Goal: Learn about a topic: Learn about a topic

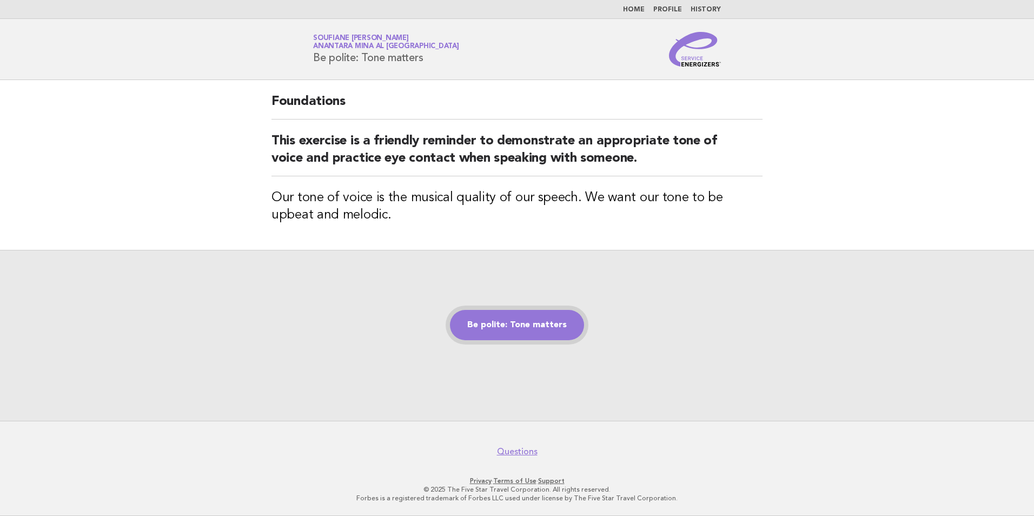
click at [510, 316] on link "Be polite: Tone matters" at bounding box center [517, 325] width 134 height 30
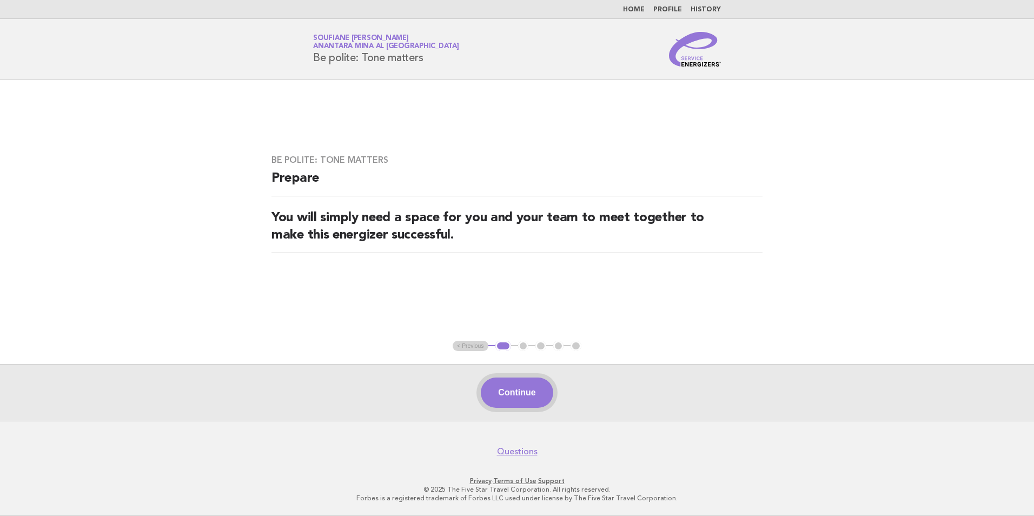
click at [505, 390] on button "Continue" at bounding box center [517, 393] width 72 height 30
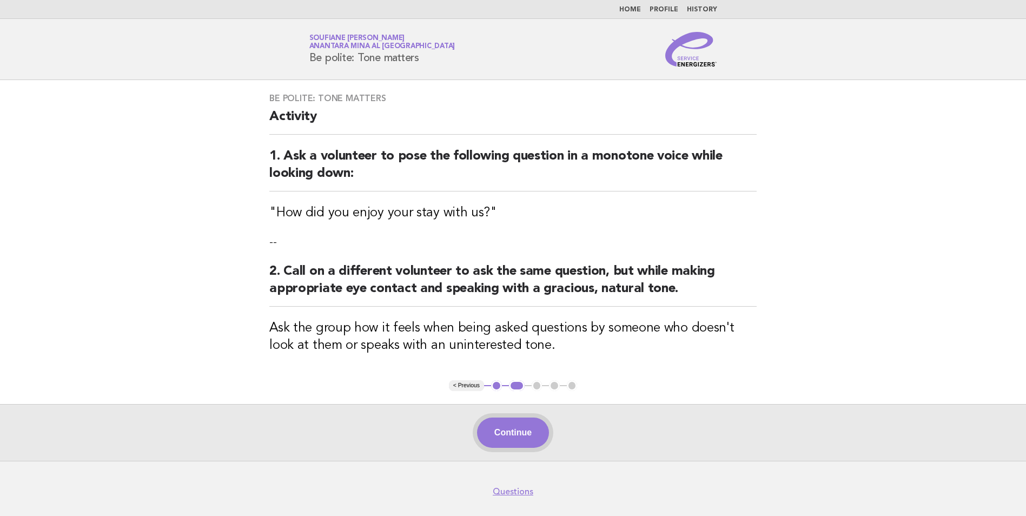
click at [520, 426] on button "Continue" at bounding box center [513, 433] width 72 height 30
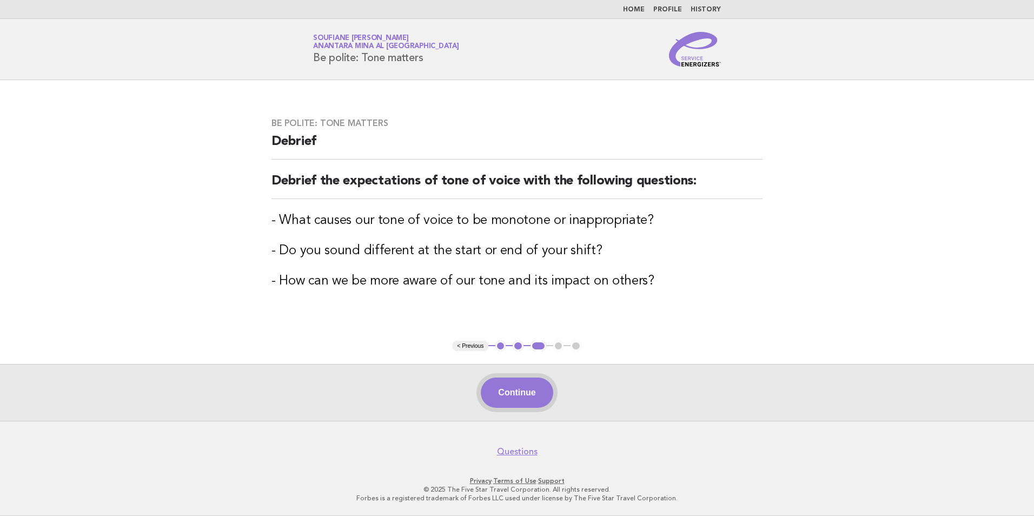
click at [510, 390] on button "Continue" at bounding box center [517, 393] width 72 height 30
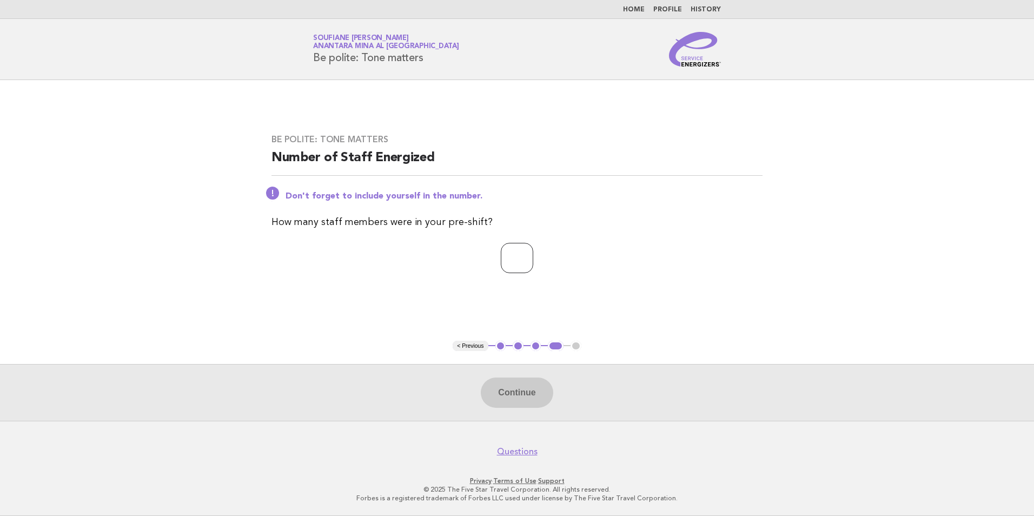
click at [511, 263] on input "number" at bounding box center [517, 258] width 32 height 30
type input "*"
click at [506, 397] on button "Continue" at bounding box center [517, 393] width 72 height 30
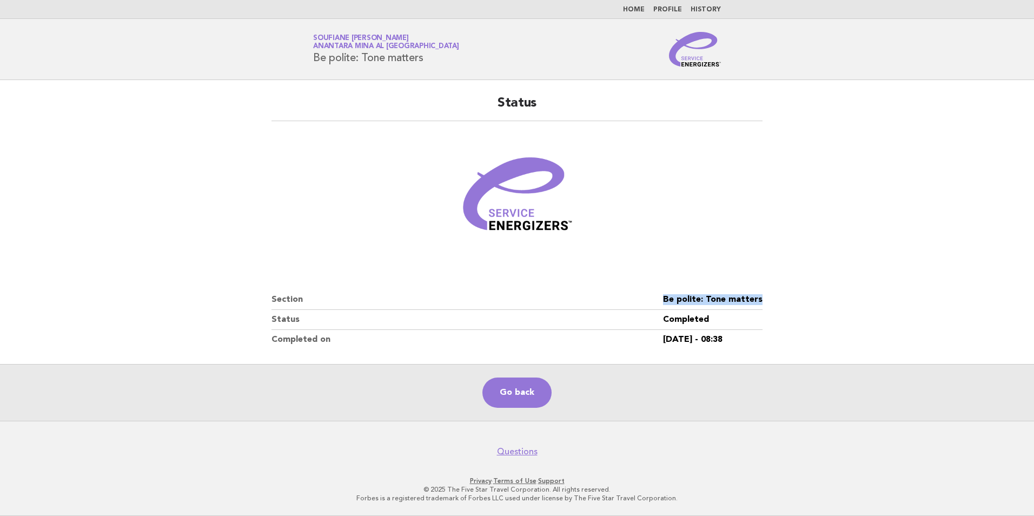
drag, startPoint x: 766, startPoint y: 295, endPoint x: 652, endPoint y: 300, distance: 113.7
click at [652, 300] on div "Status Section Be polite: Tone matters Status Completed Completed on 20/Sep/202…" at bounding box center [517, 222] width 517 height 281
copy dl "Be polite: Tone matters"
